Goal: Transaction & Acquisition: Purchase product/service

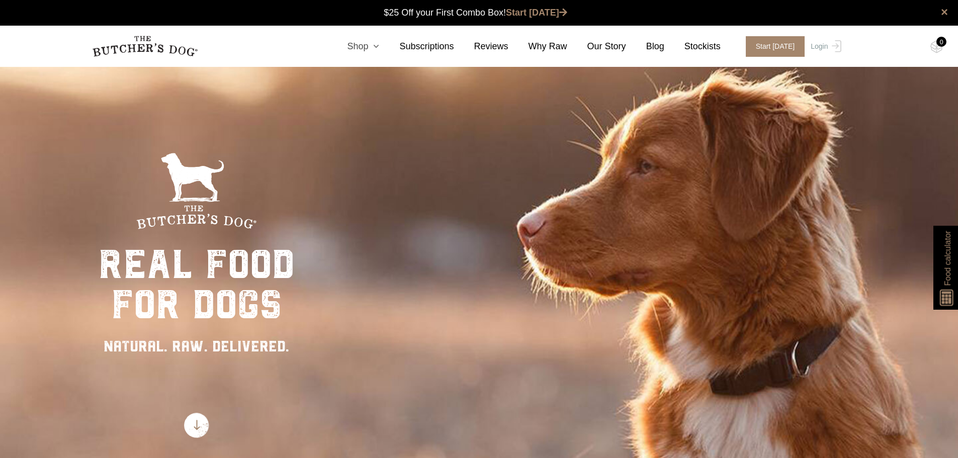
click at [379, 43] on icon at bounding box center [373, 46] width 11 height 9
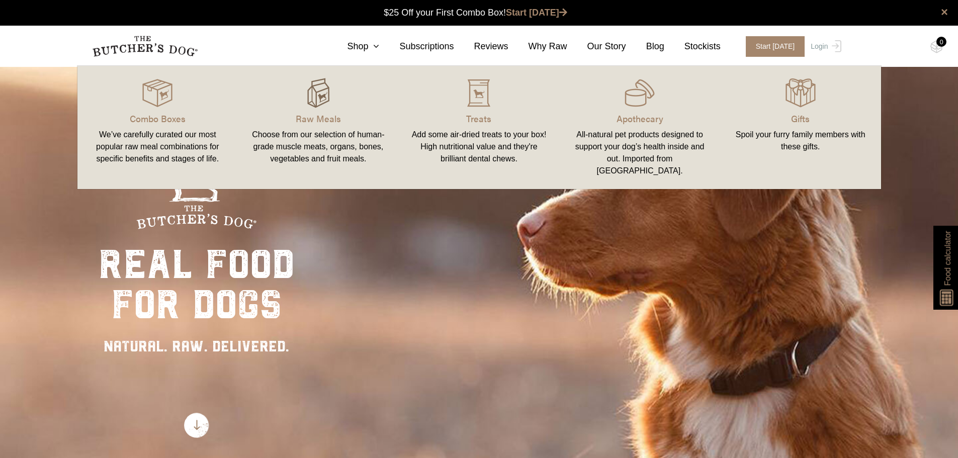
click at [333, 96] on div at bounding box center [318, 93] width 137 height 30
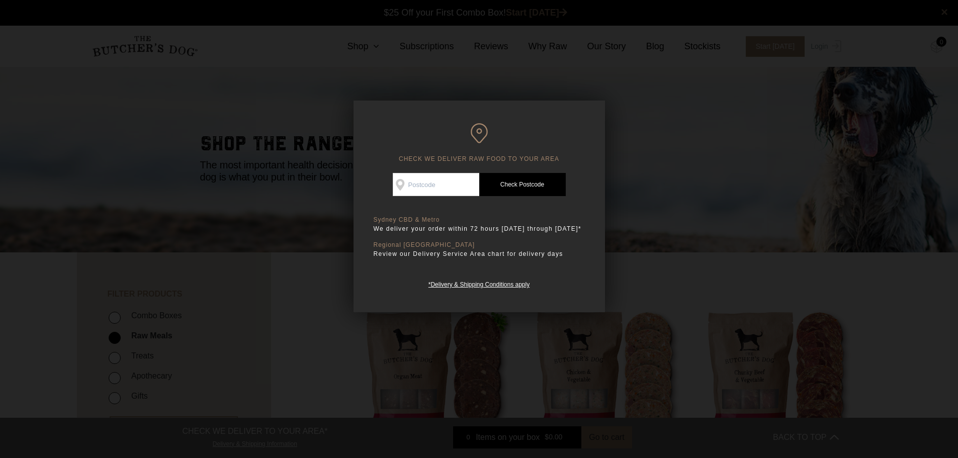
click at [447, 181] on input "Check Availability At" at bounding box center [436, 184] width 86 height 23
type input "2777"
click at [495, 189] on link "Check Postcode" at bounding box center [522, 184] width 86 height 23
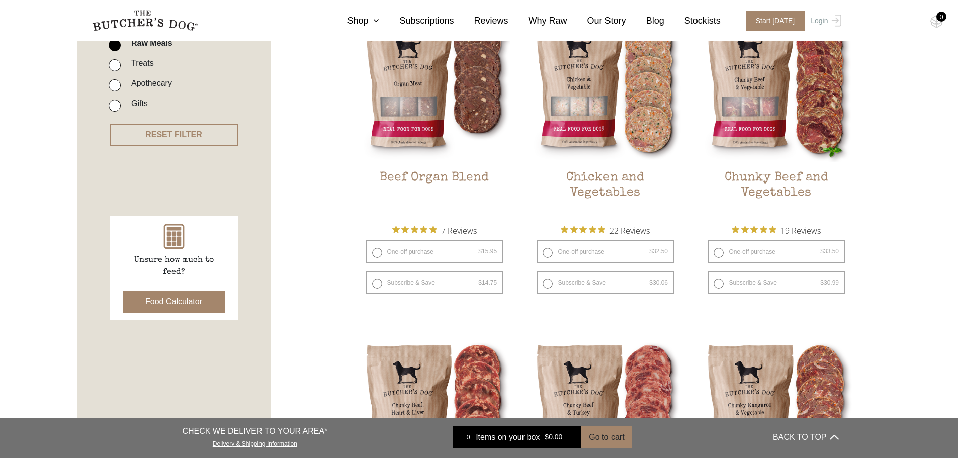
scroll to position [352, 0]
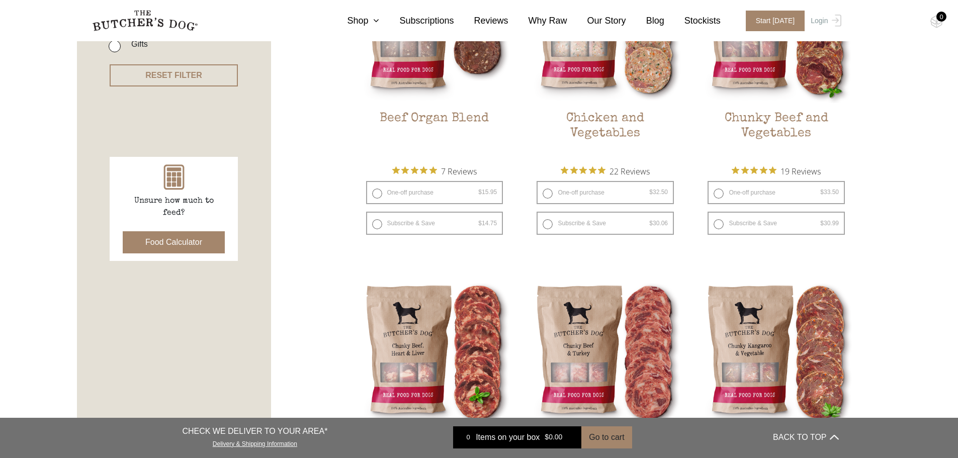
click at [155, 243] on button "Food Calculator" at bounding box center [174, 242] width 102 height 22
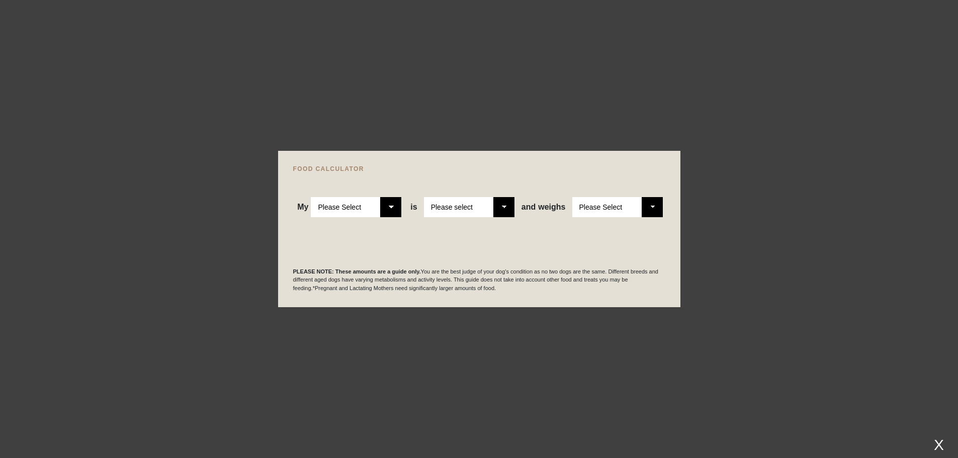
click at [390, 203] on select "Please Select Adult Dog Puppy" at bounding box center [356, 207] width 90 height 20
select select "adult"
click at [311, 197] on select "Please Select Adult Dog Puppy" at bounding box center [356, 207] width 90 height 20
click at [510, 204] on select "Please select a healthy weight overweight" at bounding box center [469, 207] width 90 height 20
select select "0"
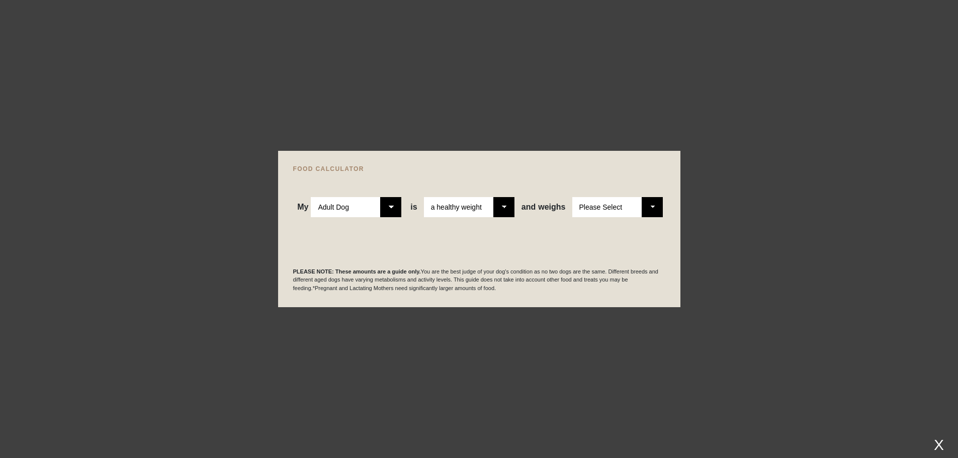
click at [425, 197] on select "Please select a healthy weight overweight" at bounding box center [469, 207] width 90 height 20
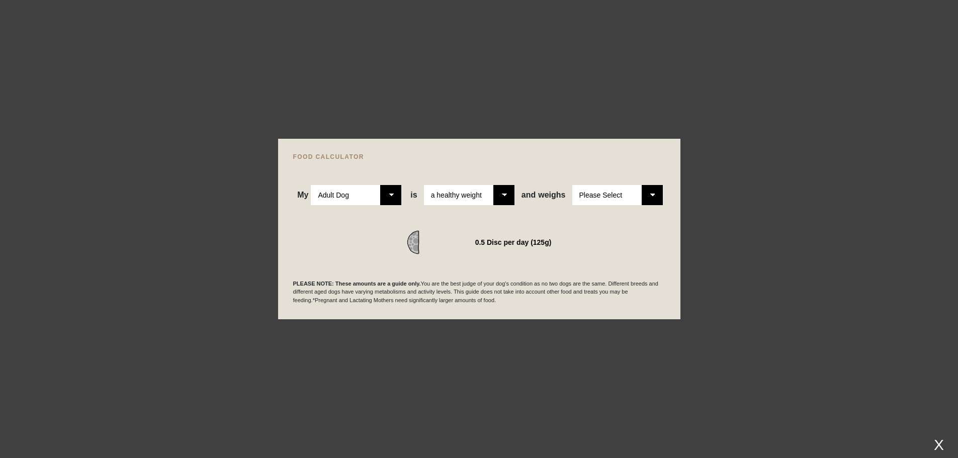
click at [649, 197] on select "Please Select 1kg 2kg 3kg 4kg 5kg 6kg 7kg 8kg 9kg 10kg 11kg 12kg 13kg 14kg 15kg…" at bounding box center [617, 195] width 90 height 20
click at [572, 185] on select "Please Select 1kg 2kg 3kg 4kg 5kg 6kg 7kg 8kg 9kg 10kg 11kg 12kg 13kg 14kg 15kg…" at bounding box center [617, 195] width 90 height 20
click at [429, 353] on div at bounding box center [479, 229] width 958 height 458
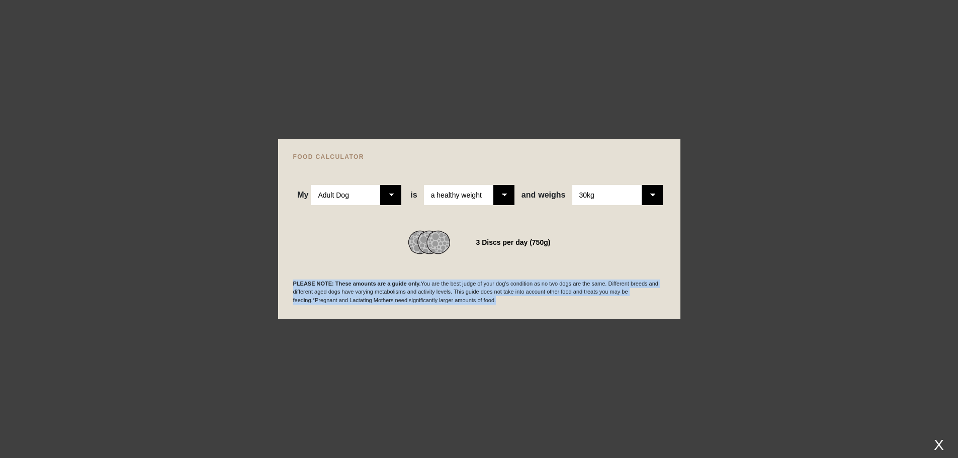
drag, startPoint x: 291, startPoint y: 281, endPoint x: 559, endPoint y: 306, distance: 268.6
click at [559, 306] on div "FOOD CALCULATOR My Please Select Adult Dog Puppy is Please Select 2-4 months ol…" at bounding box center [479, 229] width 402 height 181
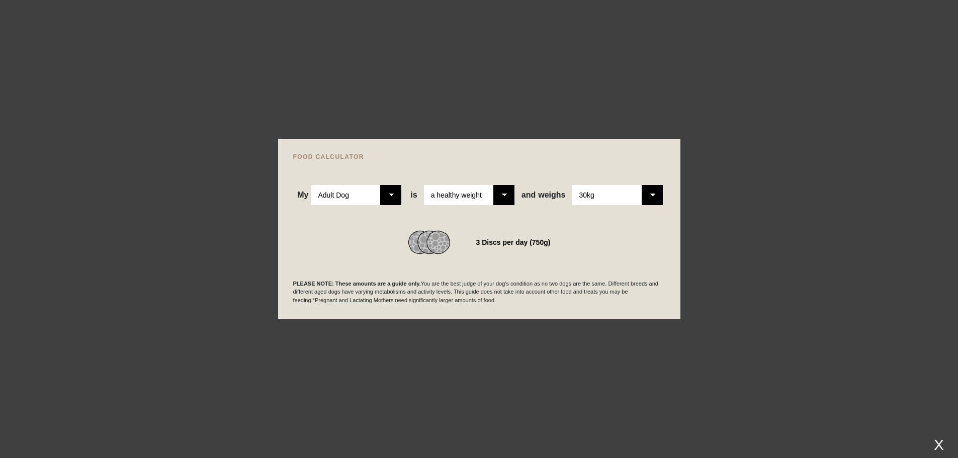
click at [659, 194] on select "Please Select 1kg 2kg 3kg 4kg 5kg 6kg 7kg 8kg 9kg 10kg 11kg 12kg 13kg 14kg 15kg…" at bounding box center [617, 195] width 90 height 20
click at [572, 185] on select "Please Select 1kg 2kg 3kg 4kg 5kg 6kg 7kg 8kg 9kg 10kg 11kg 12kg 13kg 14kg 15kg…" at bounding box center [617, 195] width 90 height 20
click at [652, 198] on select "Please Select 1kg 2kg 3kg 4kg 5kg 6kg 7kg 8kg 9kg 10kg 11kg 12kg 13kg 14kg 15kg…" at bounding box center [617, 195] width 90 height 20
click at [572, 185] on select "Please Select 1kg 2kg 3kg 4kg 5kg 6kg 7kg 8kg 9kg 10kg 11kg 12kg 13kg 14kg 15kg…" at bounding box center [617, 195] width 90 height 20
click at [649, 189] on select "Please Select 1kg 2kg 3kg 4kg 5kg 6kg 7kg 8kg 9kg 10kg 11kg 12kg 13kg 14kg 15kg…" at bounding box center [617, 195] width 90 height 20
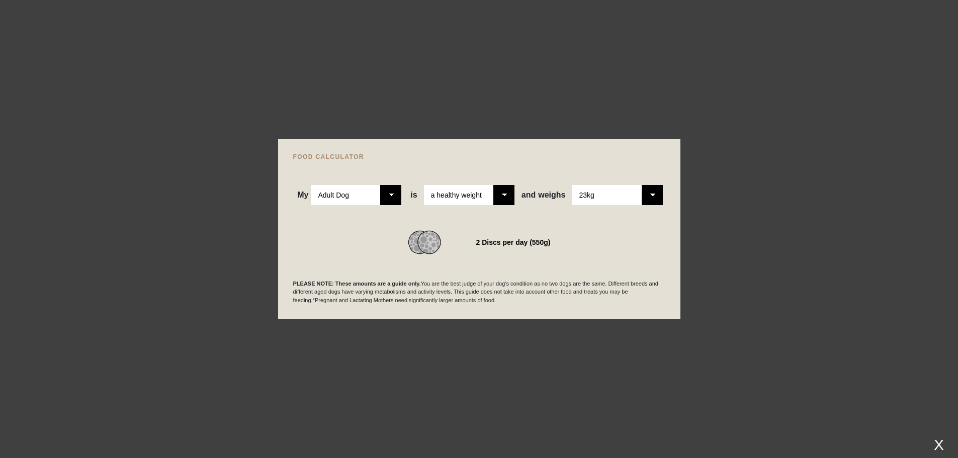
click at [572, 185] on select "Please Select 1kg 2kg 3kg 4kg 5kg 6kg 7kg 8kg 9kg 10kg 11kg 12kg 13kg 14kg 15kg…" at bounding box center [617, 195] width 90 height 20
click at [651, 194] on select "Please Select 1kg 2kg 3kg 4kg 5kg 6kg 7kg 8kg 9kg 10kg 11kg 12kg 13kg 14kg 15kg…" at bounding box center [617, 195] width 90 height 20
click at [572, 185] on select "Please Select 1kg 2kg 3kg 4kg 5kg 6kg 7kg 8kg 9kg 10kg 11kg 12kg 13kg 14kg 15kg…" at bounding box center [617, 195] width 90 height 20
click at [660, 204] on select "Please Select 1kg 2kg 3kg 4kg 5kg 6kg 7kg 8kg 9kg 10kg 11kg 12kg 13kg 14kg 15kg…" at bounding box center [617, 195] width 90 height 20
select select "30"
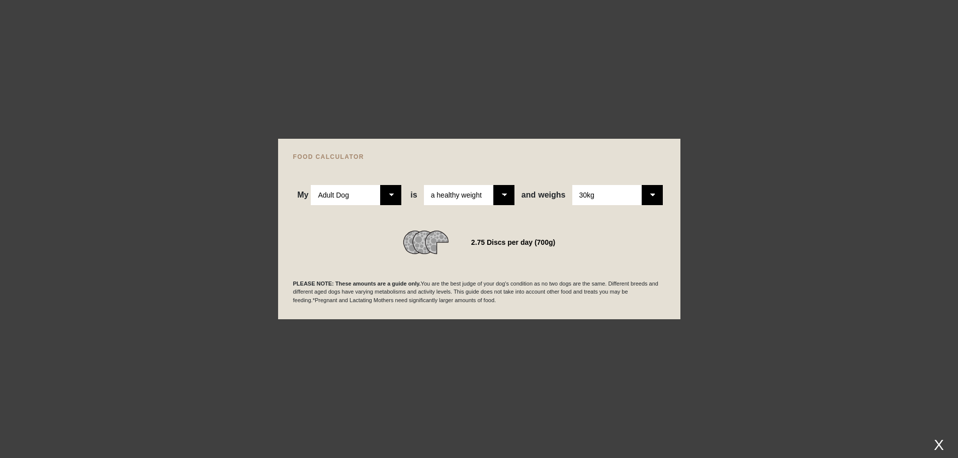
click at [572, 185] on select "Please Select 1kg 2kg 3kg 4kg 5kg 6kg 7kg 8kg 9kg 10kg 11kg 12kg 13kg 14kg 15kg…" at bounding box center [617, 195] width 90 height 20
click at [753, 314] on div at bounding box center [479, 229] width 958 height 458
drag, startPoint x: 472, startPoint y: 240, endPoint x: 559, endPoint y: 240, distance: 87.0
click at [559, 240] on div "3 Discs per day (750g)" at bounding box center [479, 242] width 372 height 24
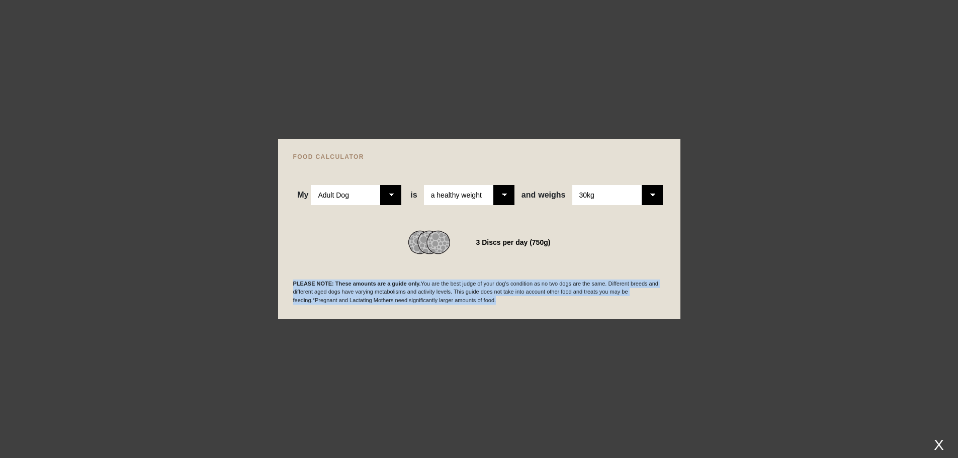
drag, startPoint x: 288, startPoint y: 283, endPoint x: 644, endPoint y: 304, distance: 357.6
click at [644, 304] on div "FOOD CALCULATOR My Please Select Adult Dog Puppy is Please Select 2-4 months ol…" at bounding box center [479, 229] width 402 height 181
click at [644, 304] on p "PLEASE NOTE: These amounts are a guide only. You are the best judge of your dog…" at bounding box center [479, 292] width 372 height 25
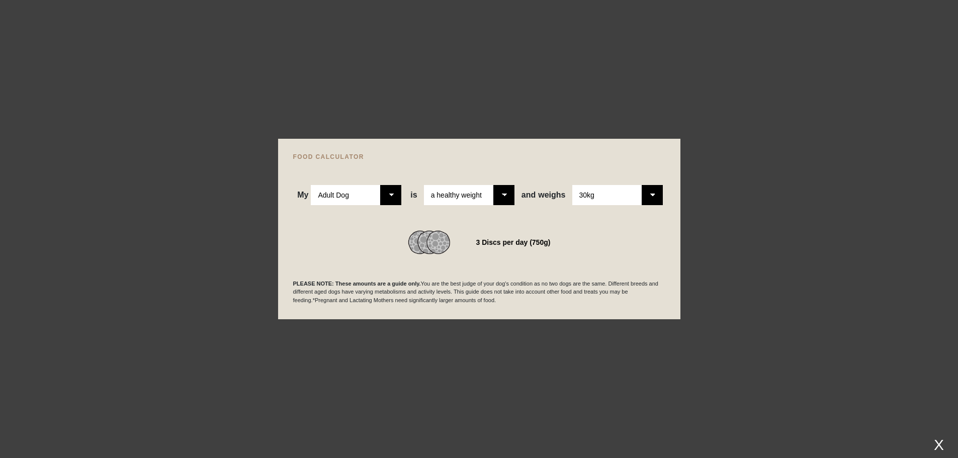
click at [595, 397] on div at bounding box center [479, 229] width 958 height 458
click at [201, 85] on div at bounding box center [479, 229] width 958 height 458
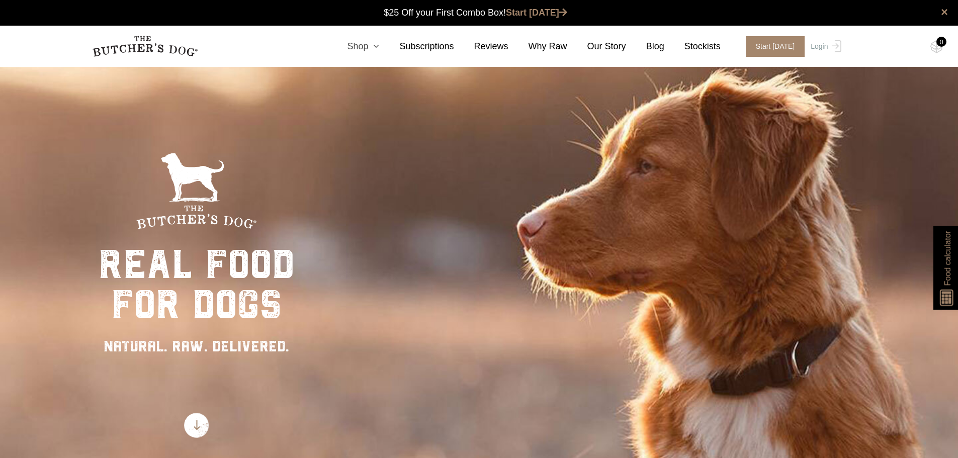
drag, startPoint x: 0, startPoint y: 0, endPoint x: 387, endPoint y: 47, distance: 389.4
click at [379, 47] on icon at bounding box center [373, 46] width 11 height 9
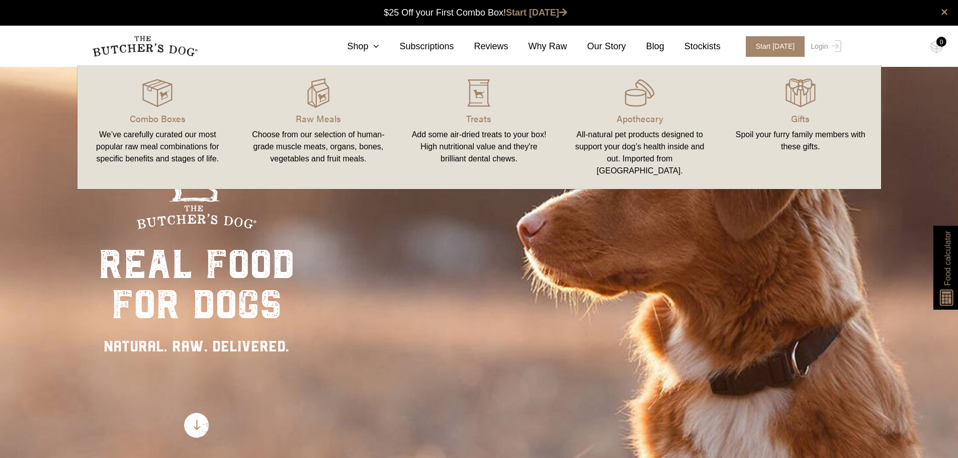
click at [161, 109] on link "Combo Boxes We’ve carefully curated our most popular raw meal combinations for …" at bounding box center [157, 127] width 161 height 103
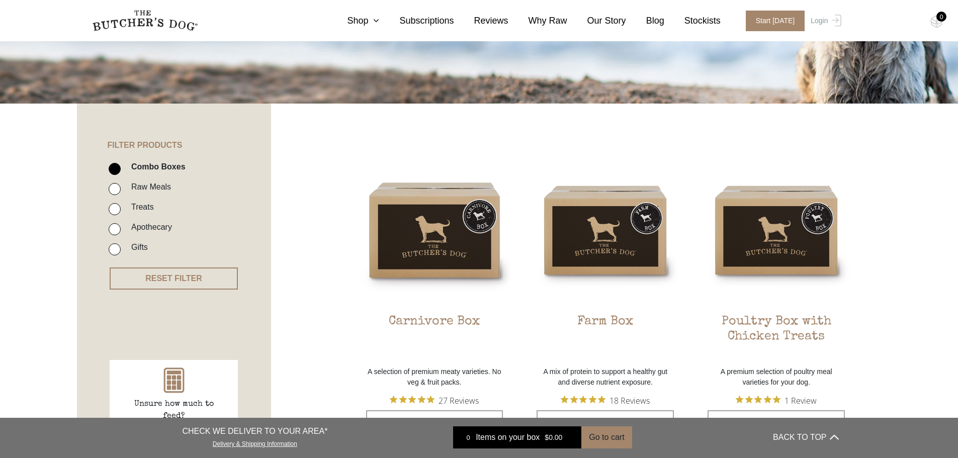
scroll to position [151, 0]
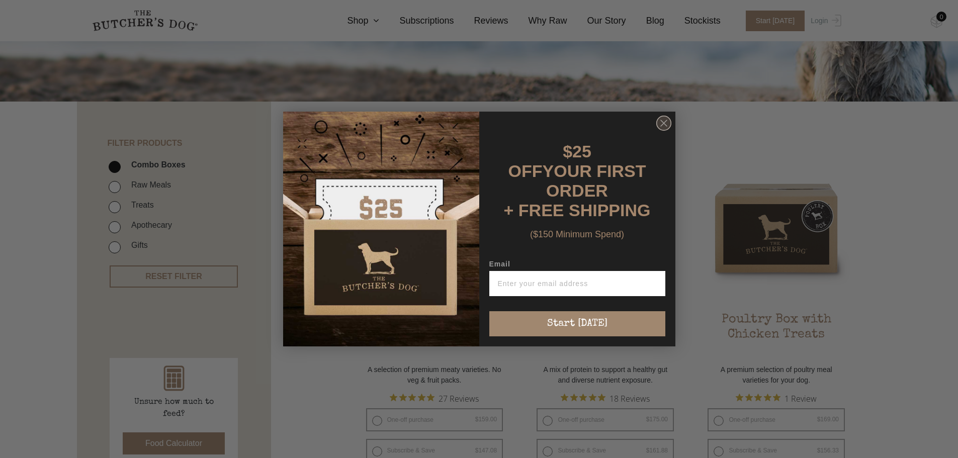
click at [662, 131] on circle "Close dialog" at bounding box center [663, 123] width 15 height 15
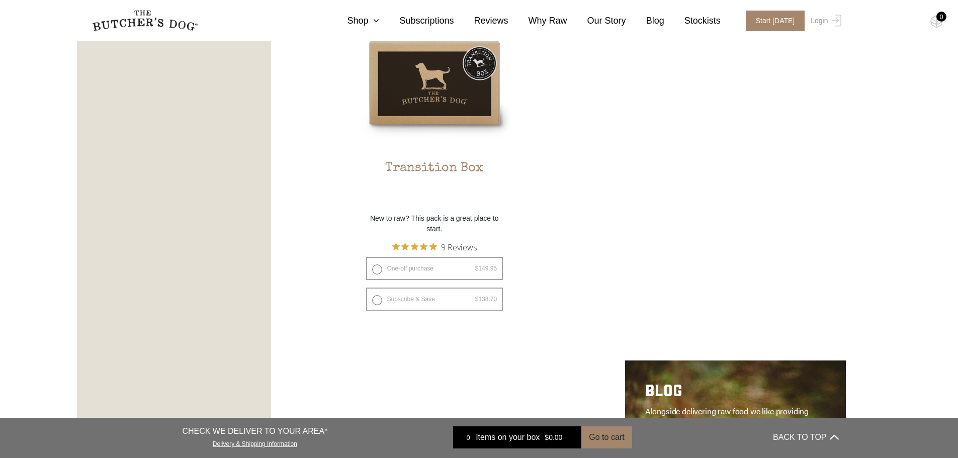
scroll to position [1005, 0]
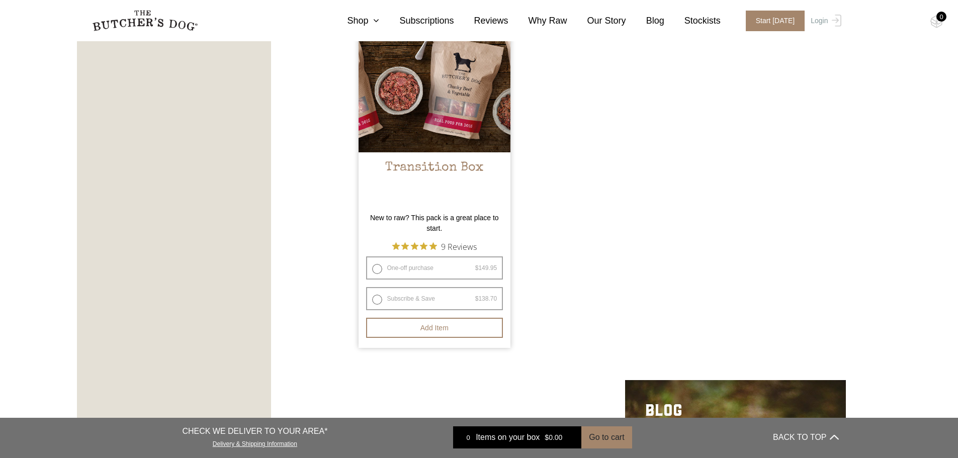
click at [424, 167] on h2 "Transition Box" at bounding box center [434, 183] width 152 height 47
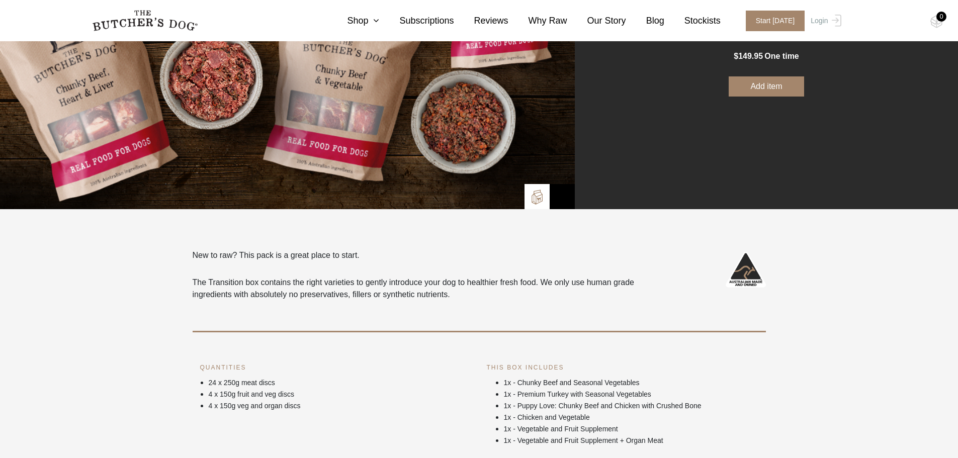
scroll to position [201, 0]
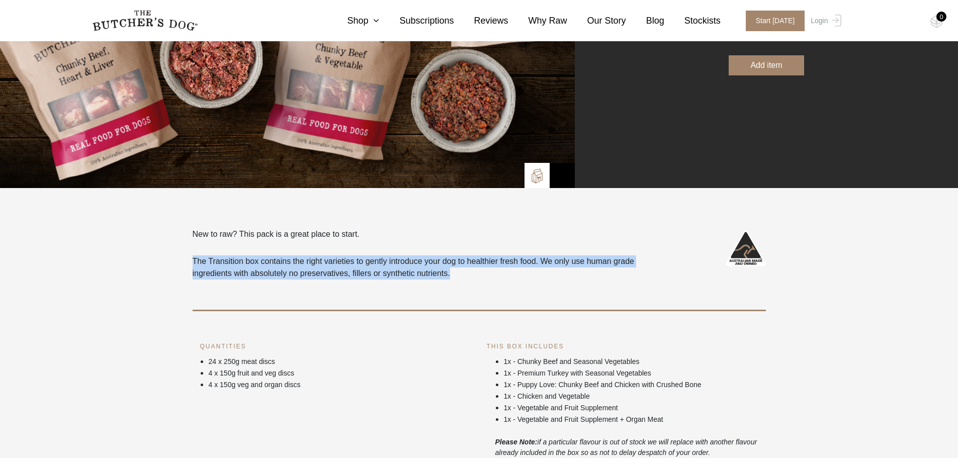
drag, startPoint x: 192, startPoint y: 260, endPoint x: 489, endPoint y: 283, distance: 297.5
click at [489, 283] on div "New to raw? This pack is a great place to start. The Transition box contains th…" at bounding box center [479, 269] width 573 height 83
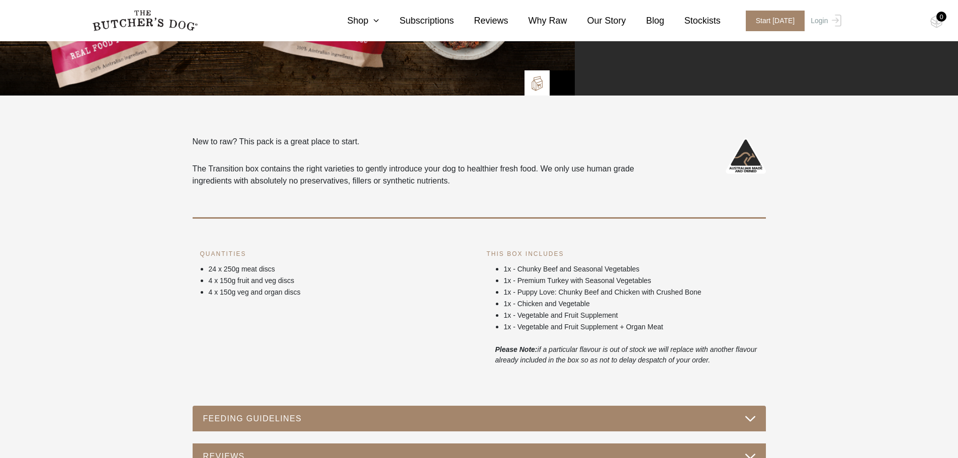
scroll to position [302, 0]
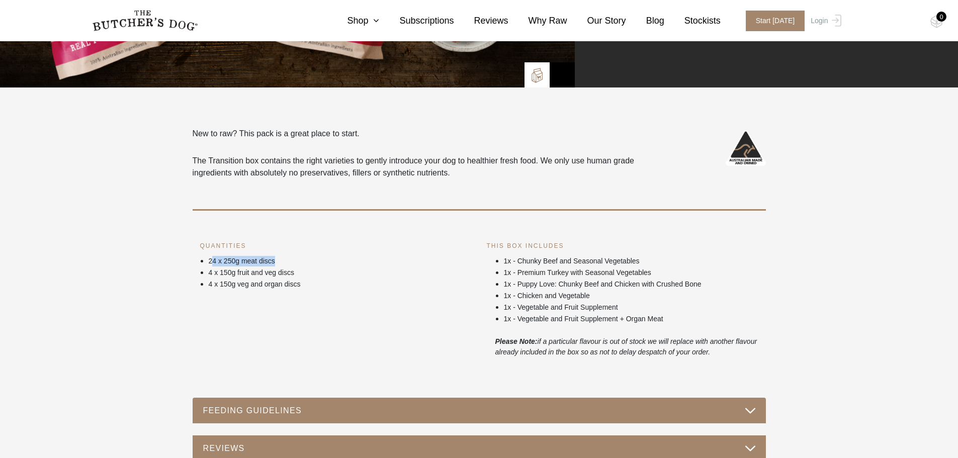
drag, startPoint x: 211, startPoint y: 260, endPoint x: 284, endPoint y: 261, distance: 72.9
click at [284, 261] on p "24 x 250g meat discs" at bounding box center [340, 261] width 263 height 11
drag, startPoint x: 199, startPoint y: 259, endPoint x: 792, endPoint y: 353, distance: 601.2
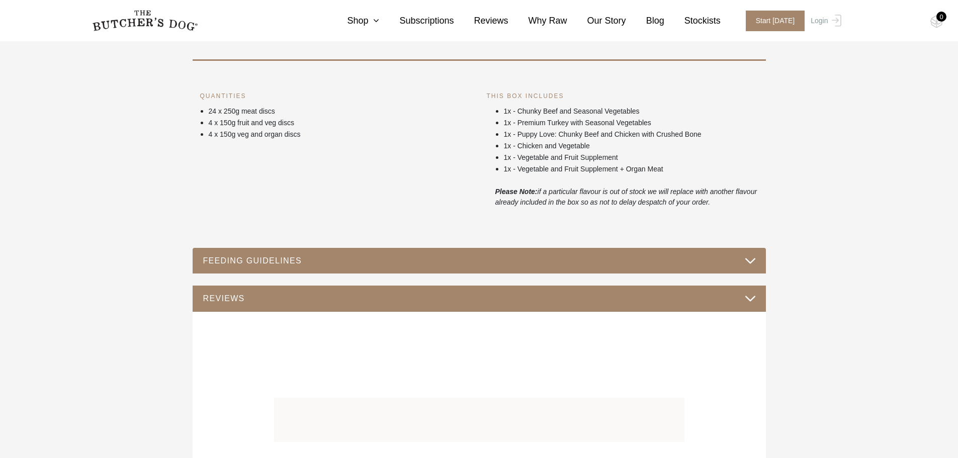
scroll to position [452, 0]
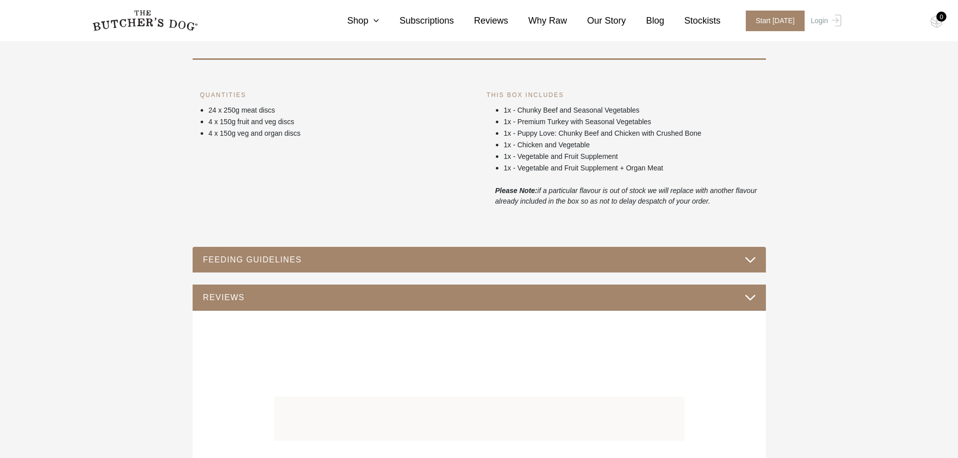
click at [735, 261] on button "FEEDING GUIDELINES" at bounding box center [479, 260] width 553 height 14
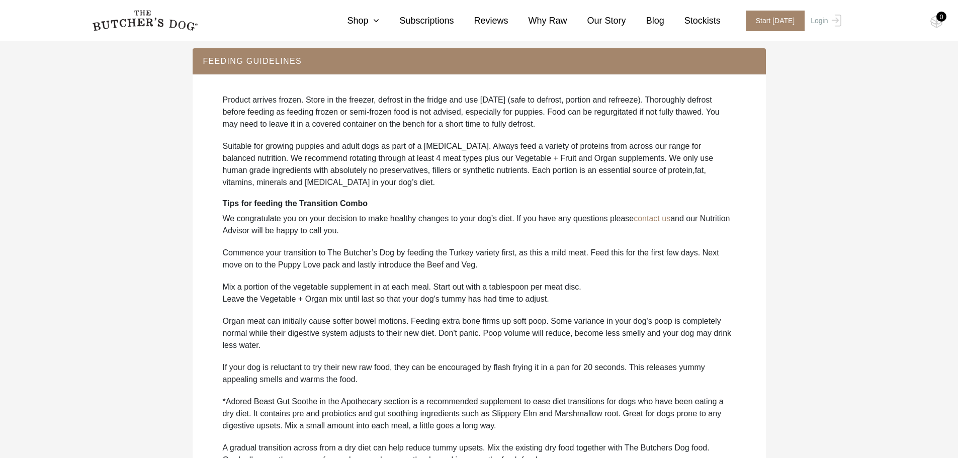
scroll to position [654, 0]
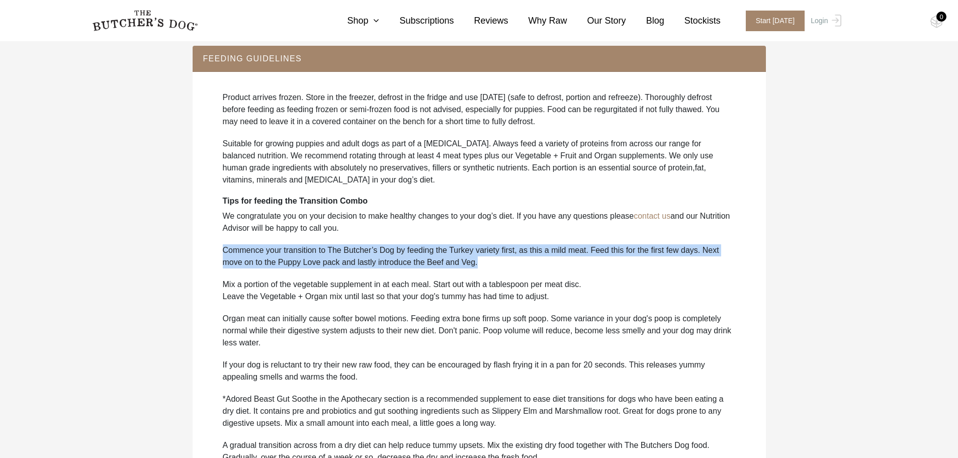
drag, startPoint x: 220, startPoint y: 252, endPoint x: 625, endPoint y: 264, distance: 404.9
click at [625, 264] on div "Product arrives frozen. Store in the freezer, defrost in the fridge and use wit…" at bounding box center [479, 282] width 553 height 402
click at [625, 264] on p "Commence your transition to The Butcher’s Dog by feeding the Turkey variety fir…" at bounding box center [479, 256] width 513 height 24
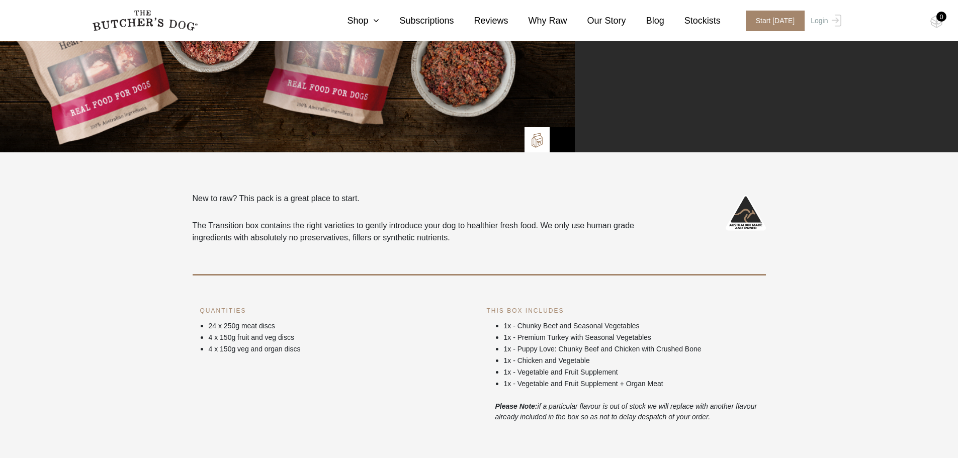
scroll to position [199, 0]
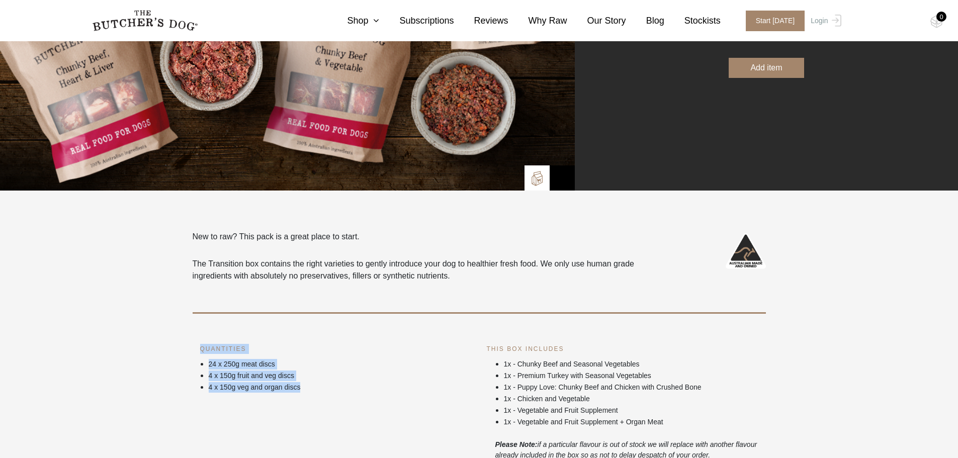
drag, startPoint x: 186, startPoint y: 330, endPoint x: 355, endPoint y: 387, distance: 178.5
click at [355, 387] on p "4 x 150g veg and organ discs" at bounding box center [340, 387] width 263 height 11
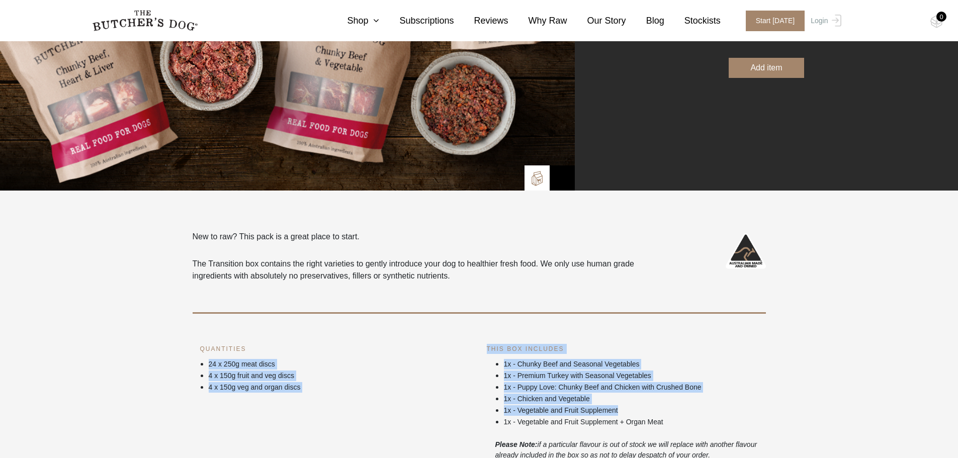
drag, startPoint x: 484, startPoint y: 348, endPoint x: 724, endPoint y: 409, distance: 247.9
click at [724, 409] on div "New to raw? This pack is a great place to start. The Transition box contains th…" at bounding box center [479, 346] width 573 height 230
click at [724, 409] on p "1x - Vegetable and Fruit Supplement" at bounding box center [631, 410] width 254 height 11
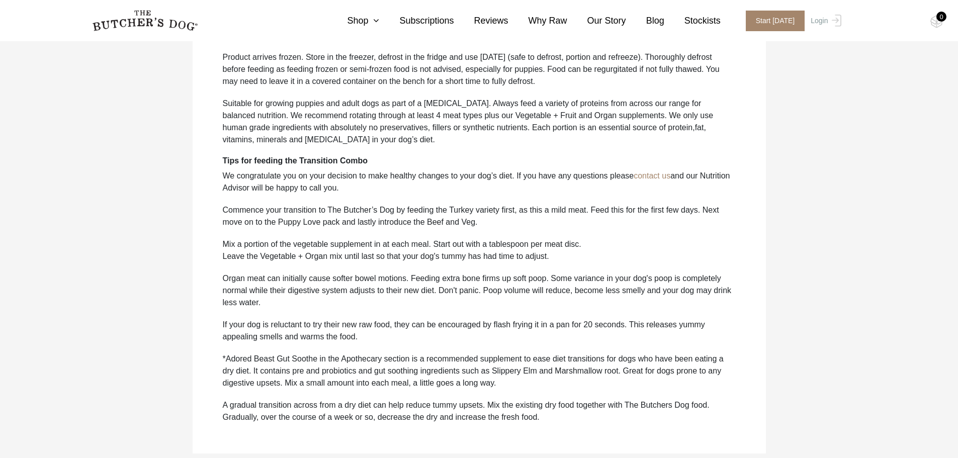
scroll to position [701, 0]
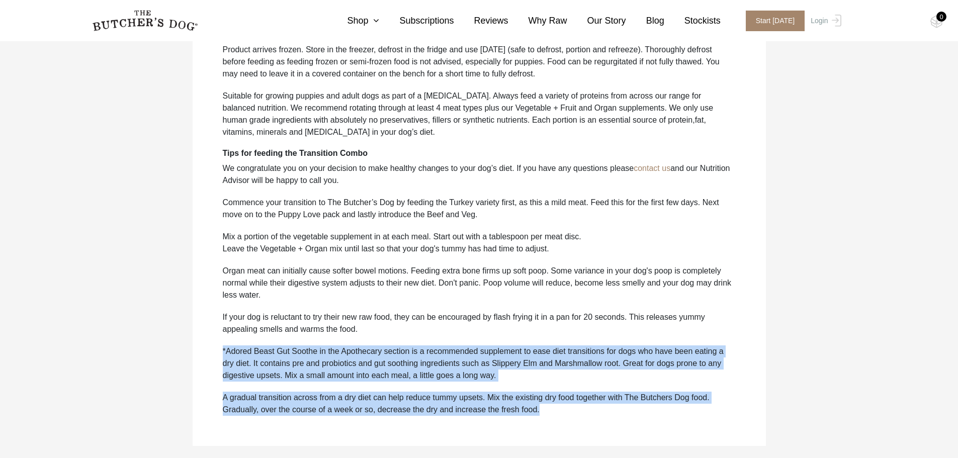
drag, startPoint x: 216, startPoint y: 340, endPoint x: 562, endPoint y: 411, distance: 352.5
click at [562, 411] on div "Product arrives frozen. Store in the freezer, defrost in the fridge and use wit…" at bounding box center [479, 235] width 553 height 402
click at [562, 411] on p "A gradual transition across from a dry diet can help reduce tummy upsets. Mix t…" at bounding box center [479, 404] width 513 height 24
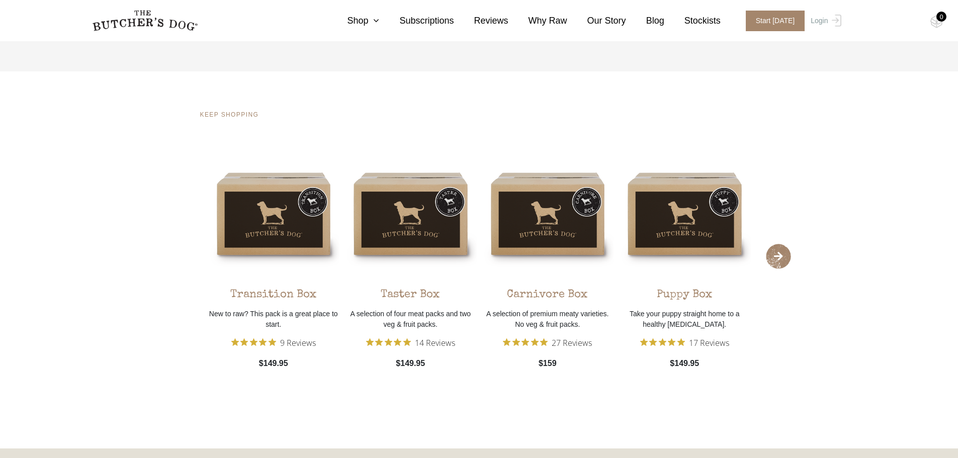
scroll to position [1204, 0]
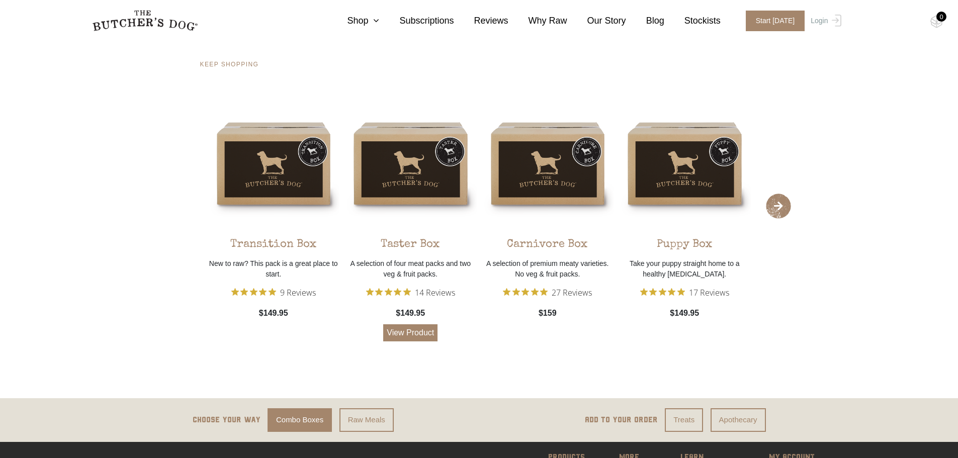
click at [412, 331] on link "View Product" at bounding box center [410, 332] width 54 height 17
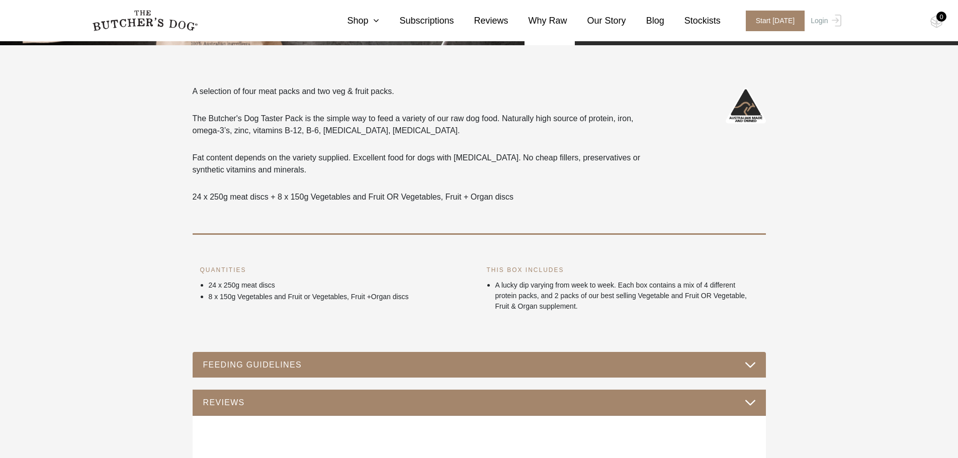
scroll to position [352, 0]
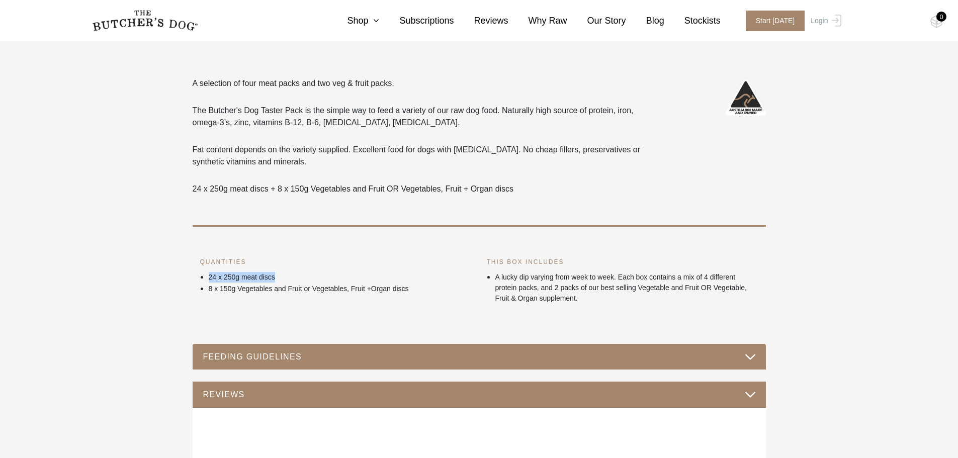
drag, startPoint x: 210, startPoint y: 278, endPoint x: 286, endPoint y: 275, distance: 75.9
click at [286, 275] on p "24 x 250g meat discs" at bounding box center [340, 277] width 263 height 11
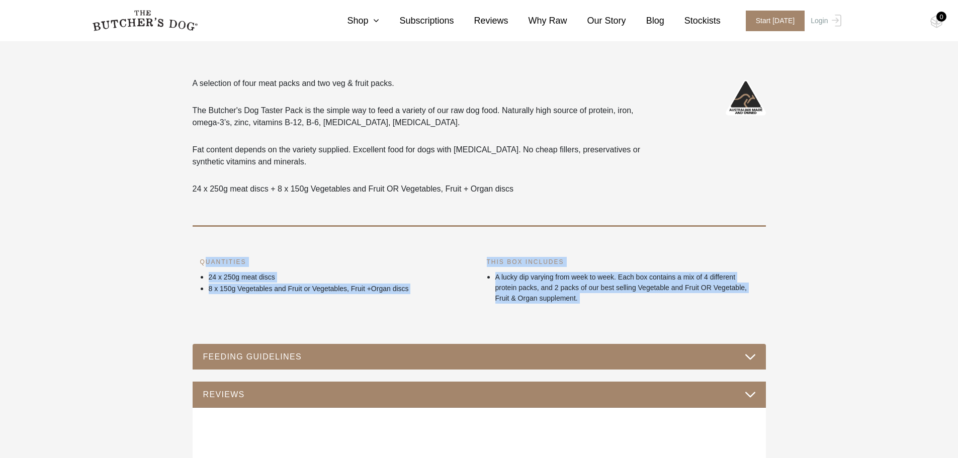
drag, startPoint x: 205, startPoint y: 262, endPoint x: 615, endPoint y: 305, distance: 412.4
copy div "UANTITIES 24 x 250g meat discs 8 x 150g Vegetables and Fruit or Vegetables, Fru…"
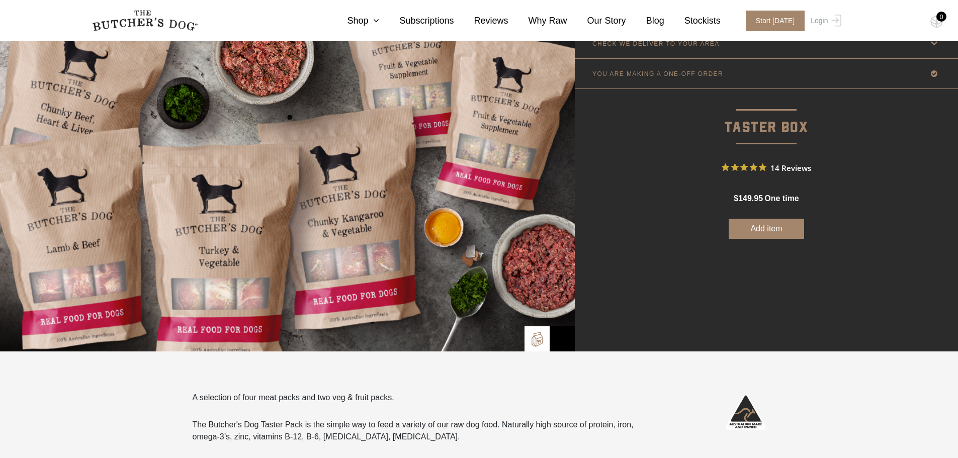
scroll to position [0, 0]
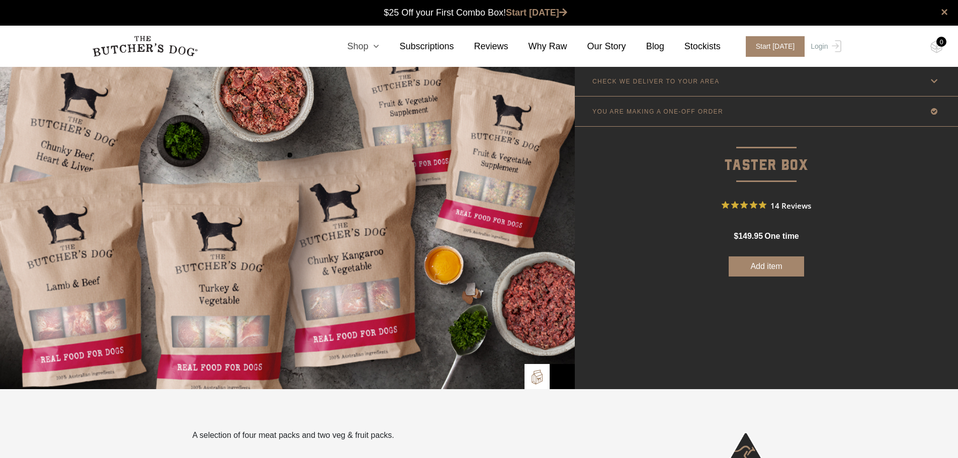
click at [371, 45] on link "Shop" at bounding box center [353, 47] width 52 height 14
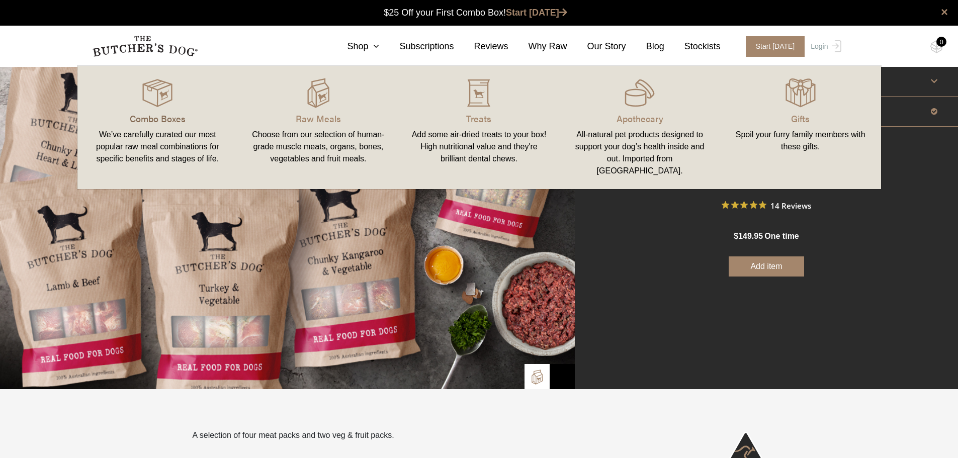
click at [164, 113] on p "Combo Boxes" at bounding box center [157, 119] width 137 height 14
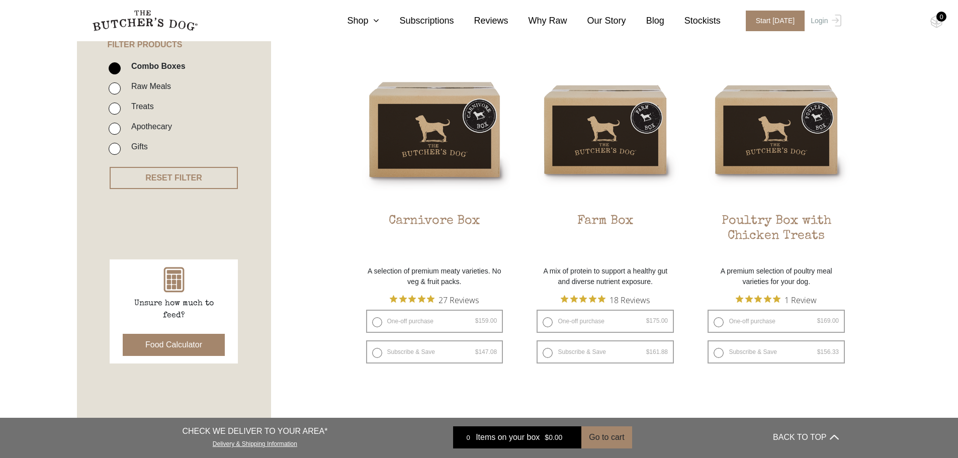
scroll to position [251, 0]
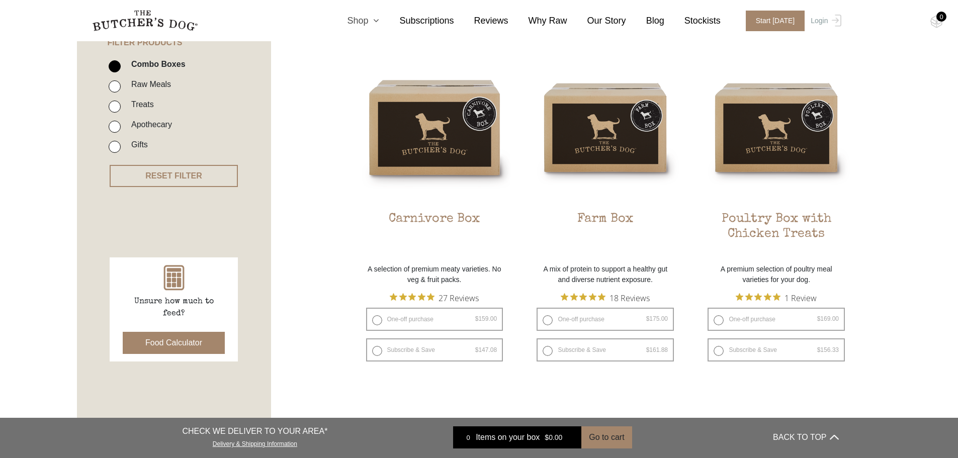
click at [371, 17] on link "Shop" at bounding box center [353, 21] width 52 height 14
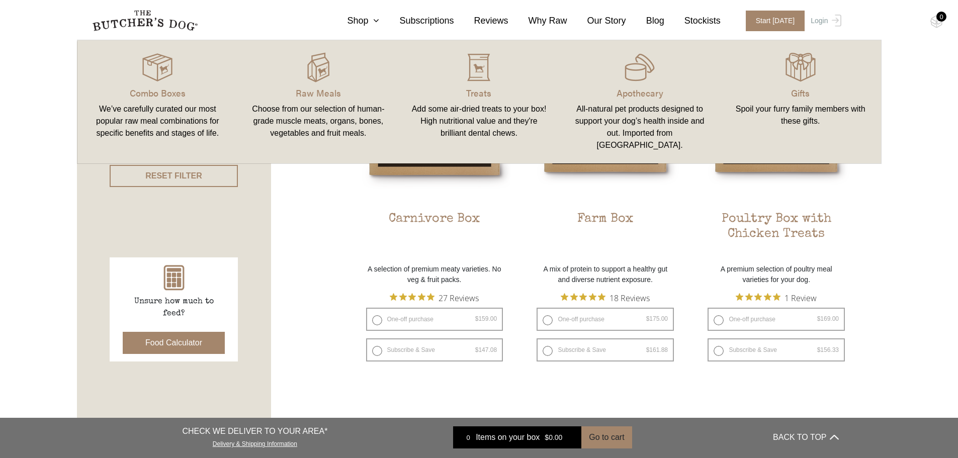
click at [338, 105] on div "Choose from our selection of human-grade muscle meats, organs, bones, vegetable…" at bounding box center [318, 121] width 137 height 36
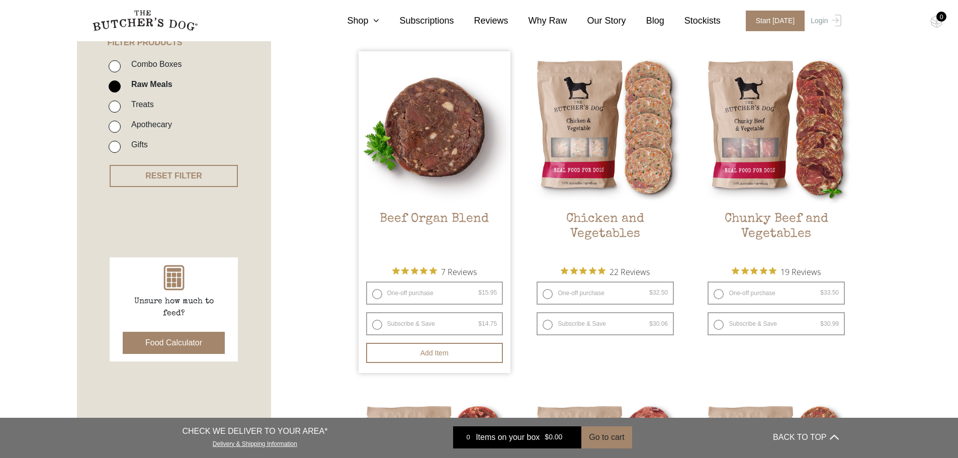
click at [412, 144] on img at bounding box center [434, 127] width 152 height 152
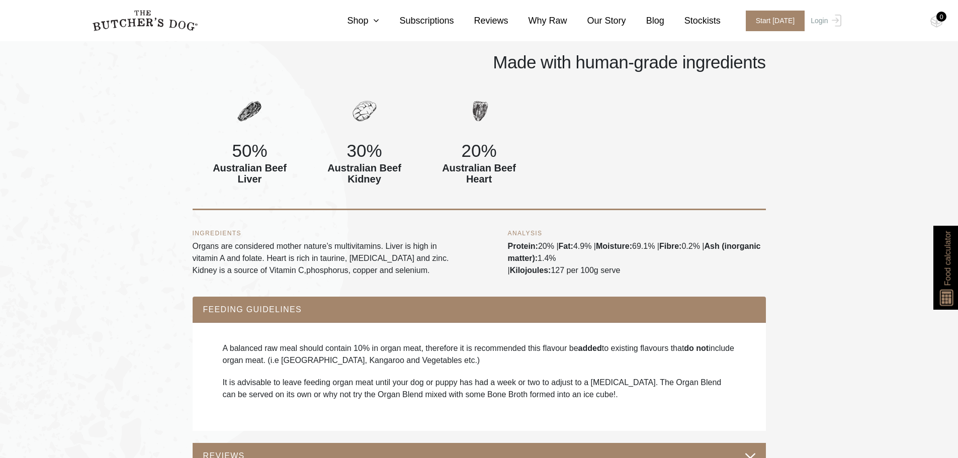
scroll to position [452, 0]
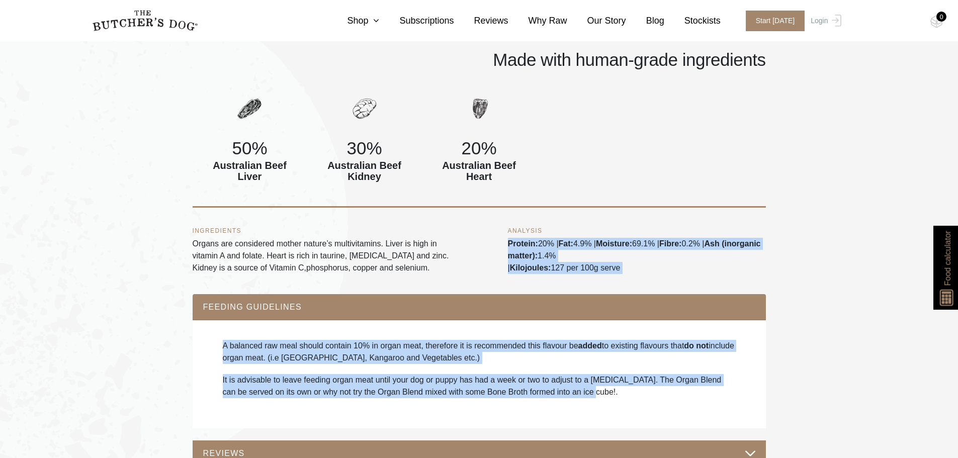
drag, startPoint x: 506, startPoint y: 240, endPoint x: 709, endPoint y: 404, distance: 260.3
click at [709, 404] on div "A balanced raw meal should contain 10% in organ meat, therefore it is recommend…" at bounding box center [479, 374] width 553 height 88
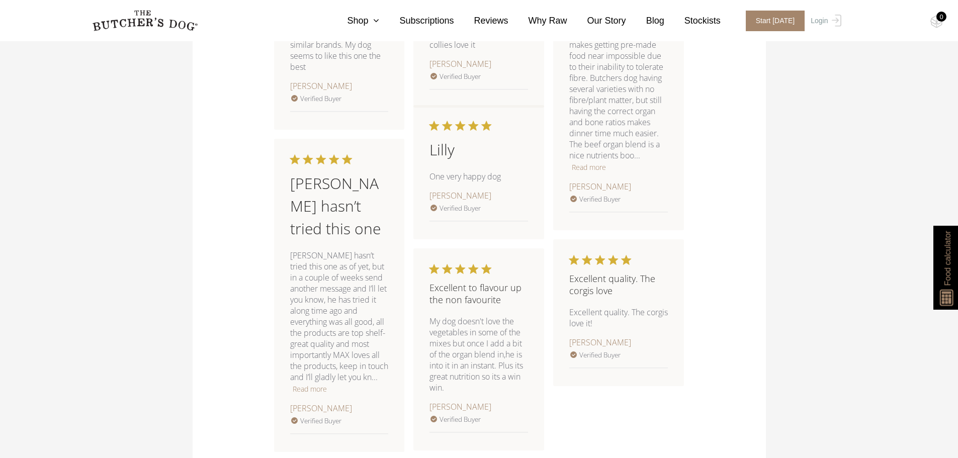
scroll to position [1154, 0]
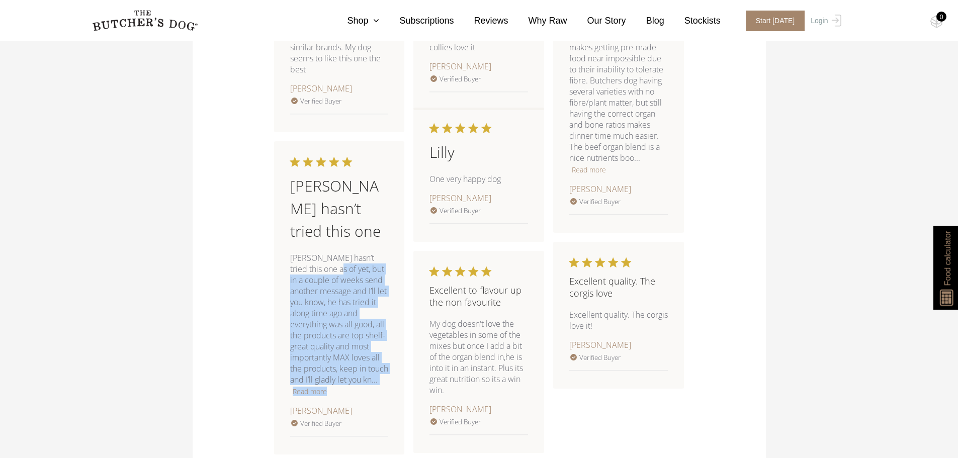
drag, startPoint x: 326, startPoint y: 243, endPoint x: 392, endPoint y: 363, distance: 137.5
click at [392, 363] on div "MAX hasn’t tried this one MAX hasn’t tried this one as of yet, but in a couple …" at bounding box center [339, 297] width 115 height 297
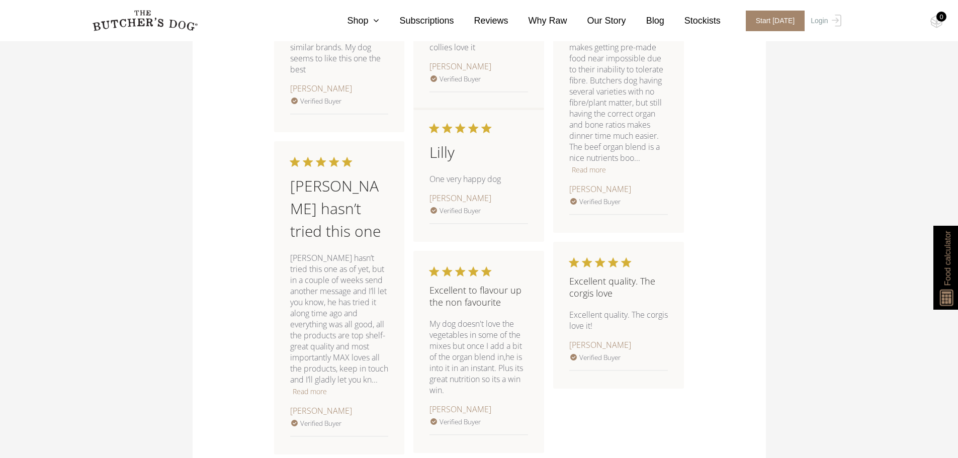
click at [392, 363] on div "MAX hasn’t tried this one MAX hasn’t tried this one as of yet, but in a couple …" at bounding box center [339, 297] width 115 height 297
click at [378, 23] on link "Shop" at bounding box center [353, 21] width 52 height 14
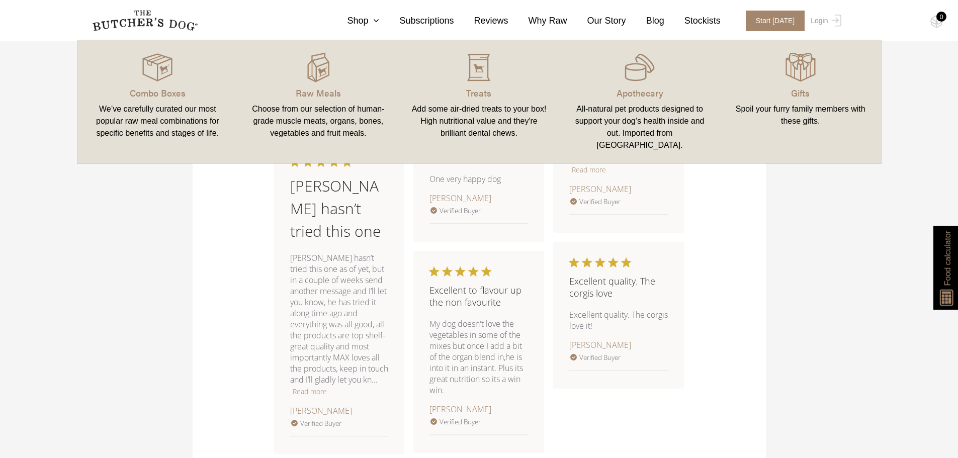
click at [482, 103] on div "Add some air-dried treats to your box! High nutritional value and they're brill…" at bounding box center [479, 121] width 137 height 36
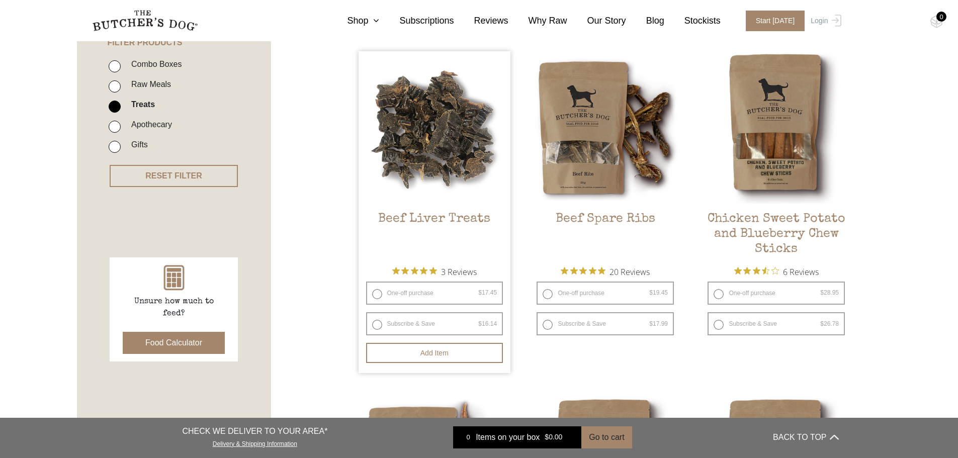
click at [398, 148] on img at bounding box center [434, 127] width 152 height 152
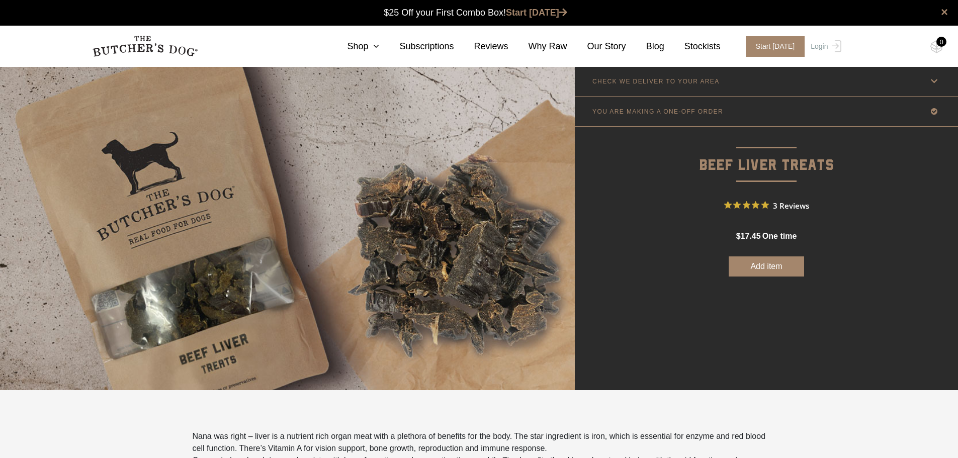
click at [769, 264] on button "Add item" at bounding box center [765, 266] width 75 height 20
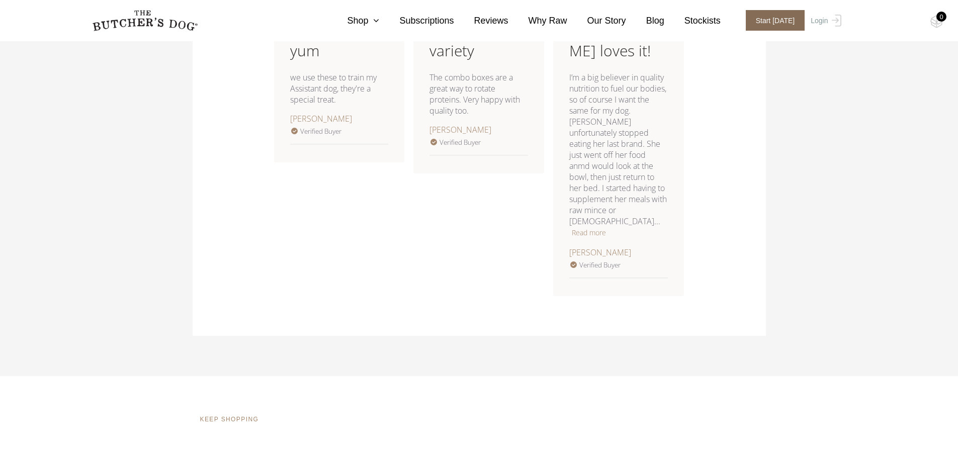
scroll to position [855, 0]
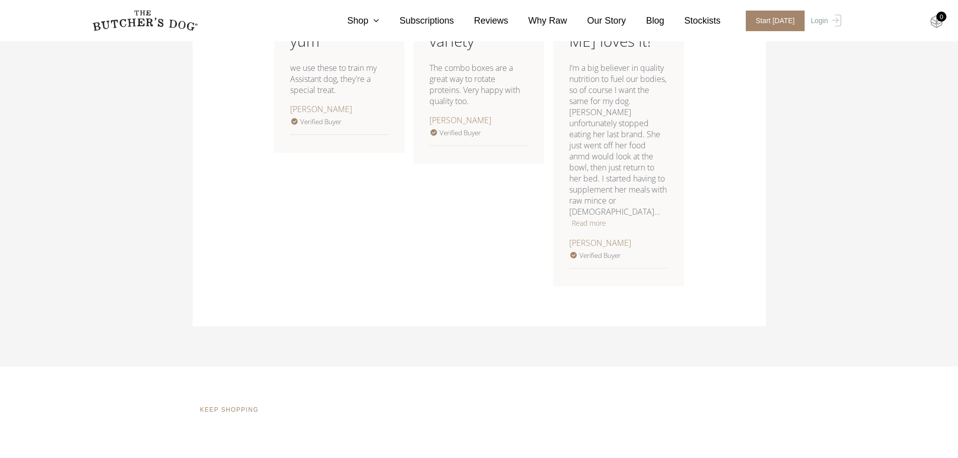
click at [940, 25] on img at bounding box center [936, 21] width 13 height 13
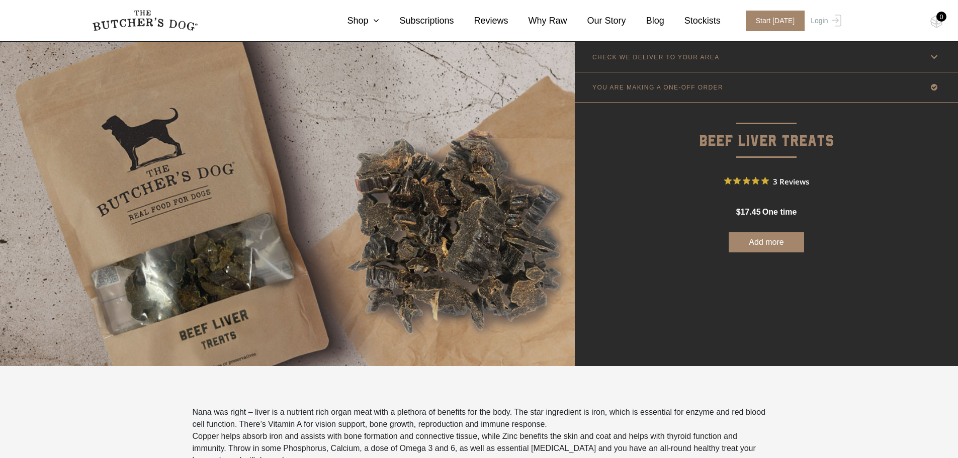
scroll to position [0, 0]
